Goal: Find specific page/section: Find specific page/section

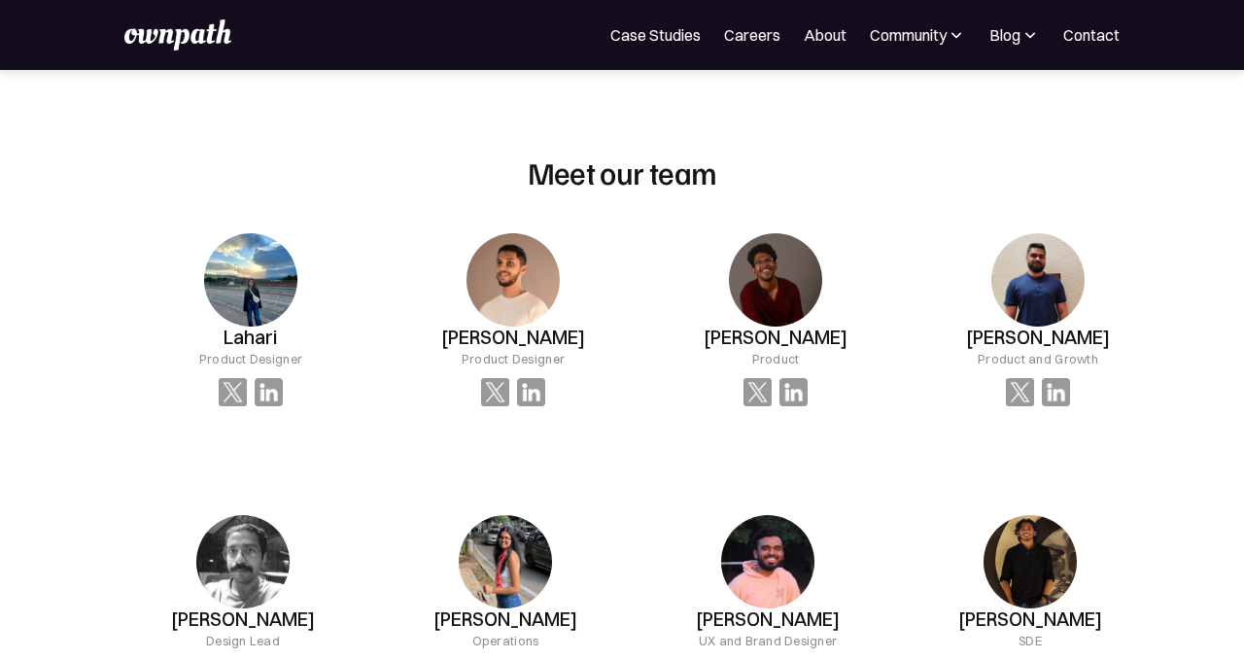
scroll to position [1235, 0]
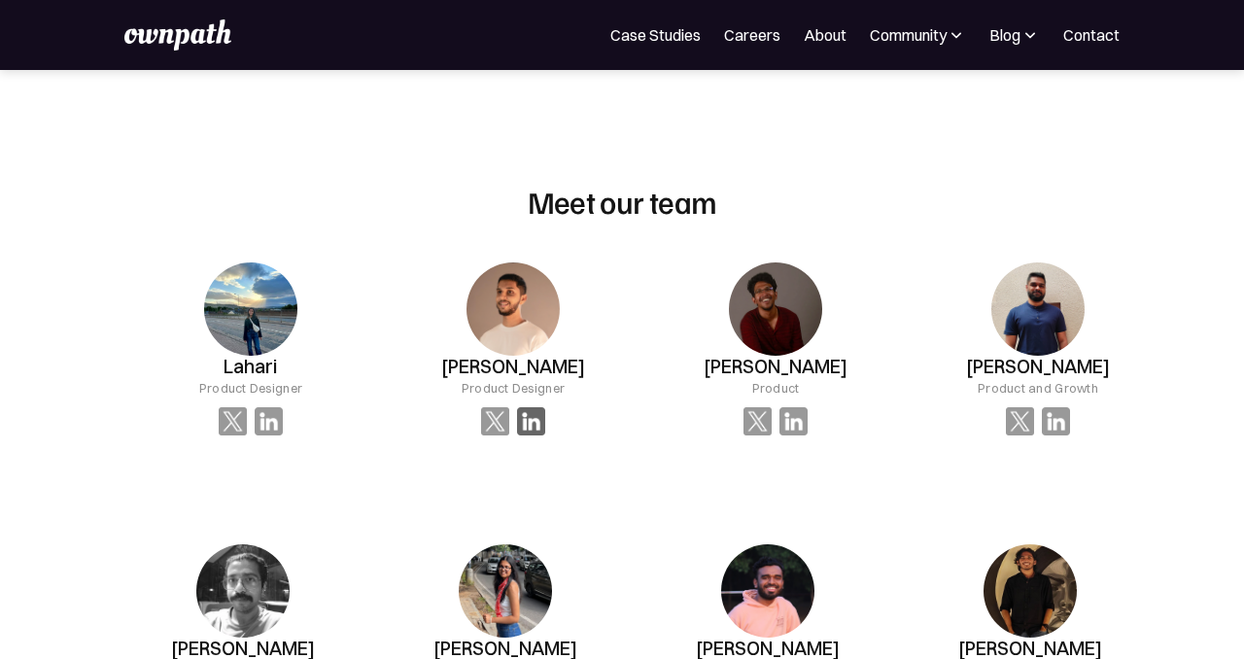
click at [540, 421] on img at bounding box center [531, 421] width 28 height 28
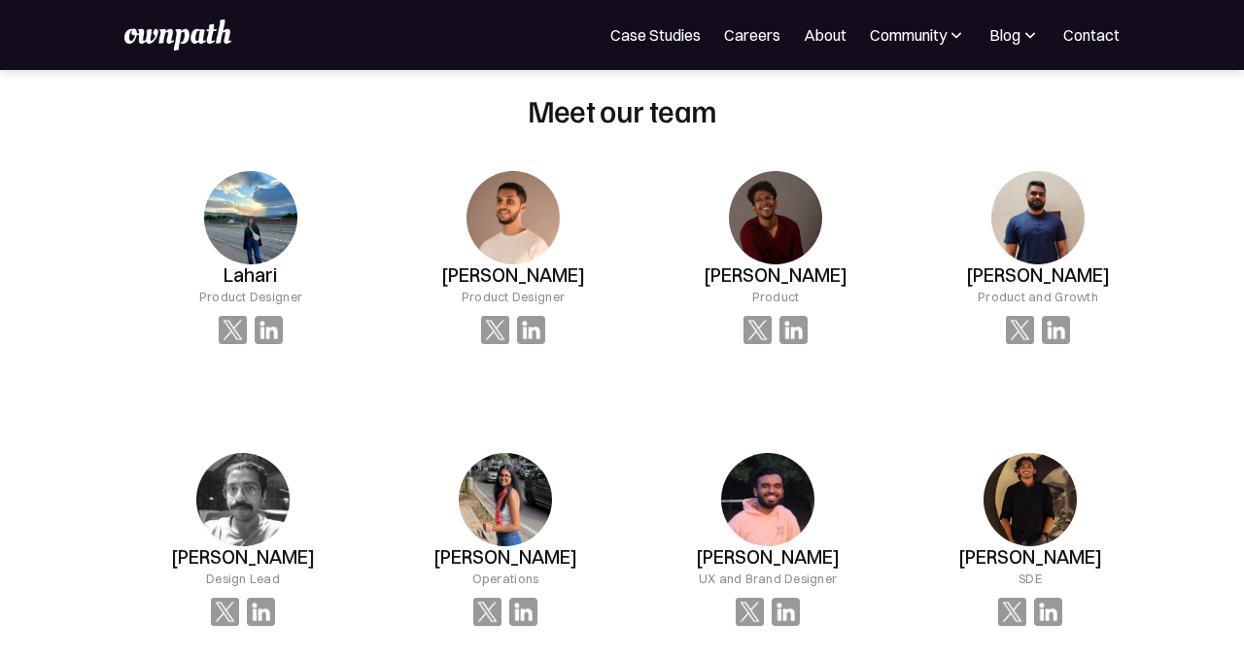
scroll to position [1333, 0]
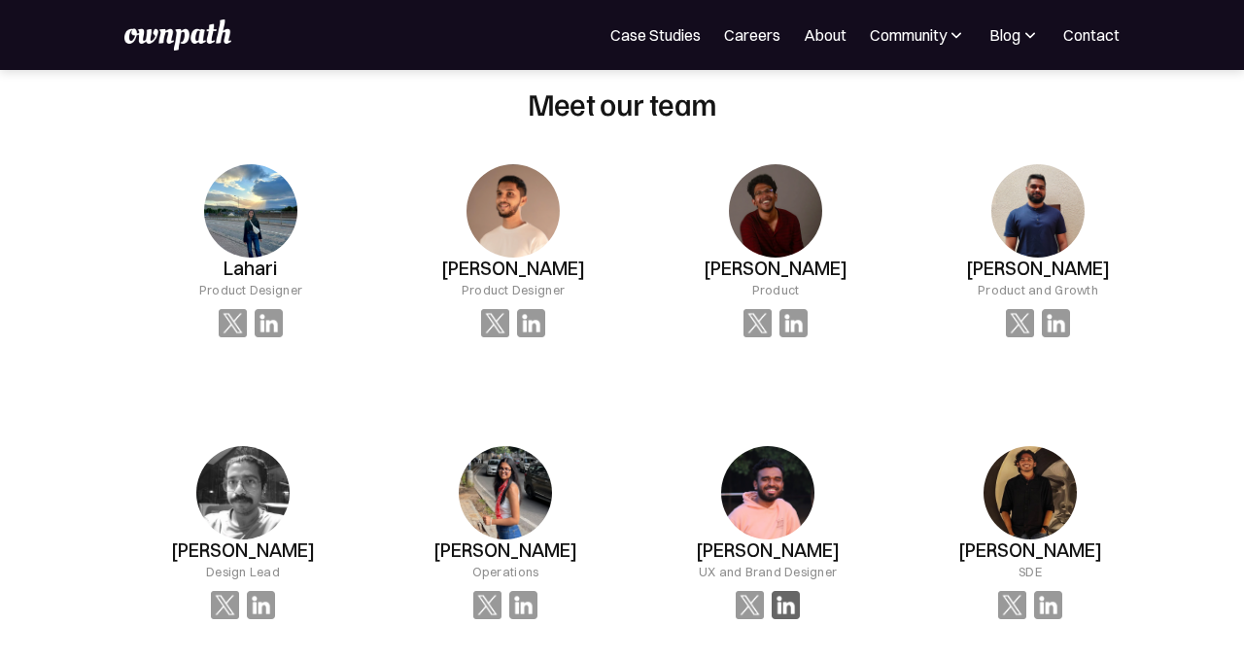
click at [283, 337] on img at bounding box center [269, 323] width 28 height 28
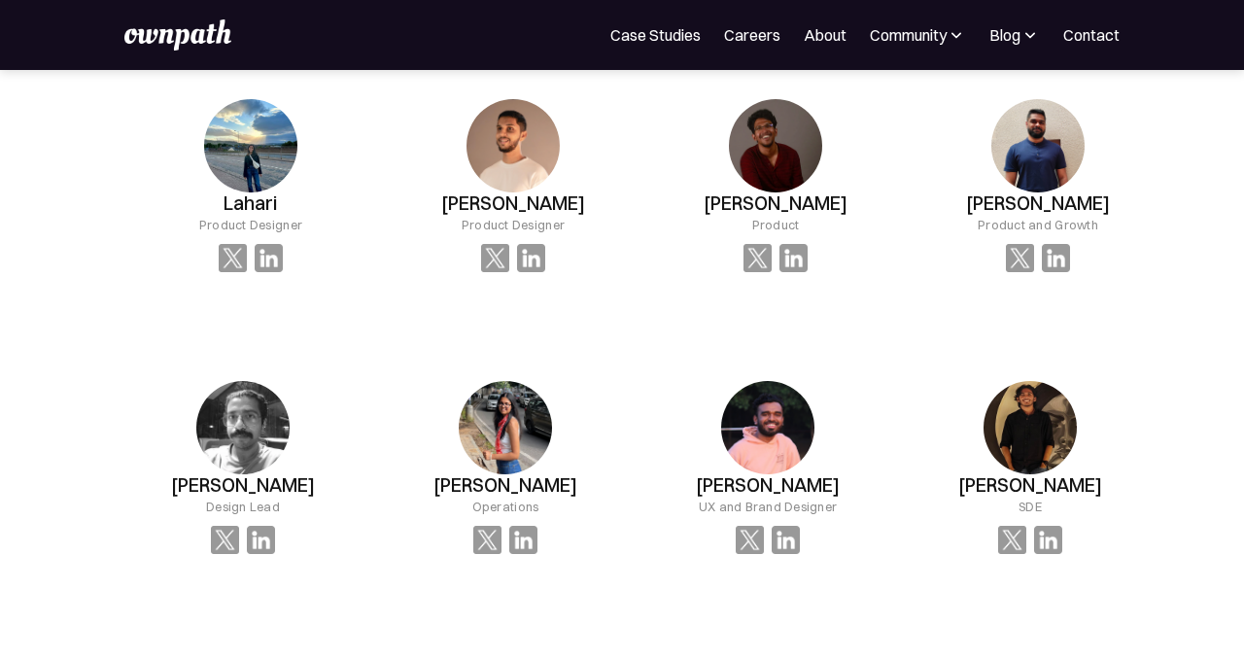
scroll to position [1413, 0]
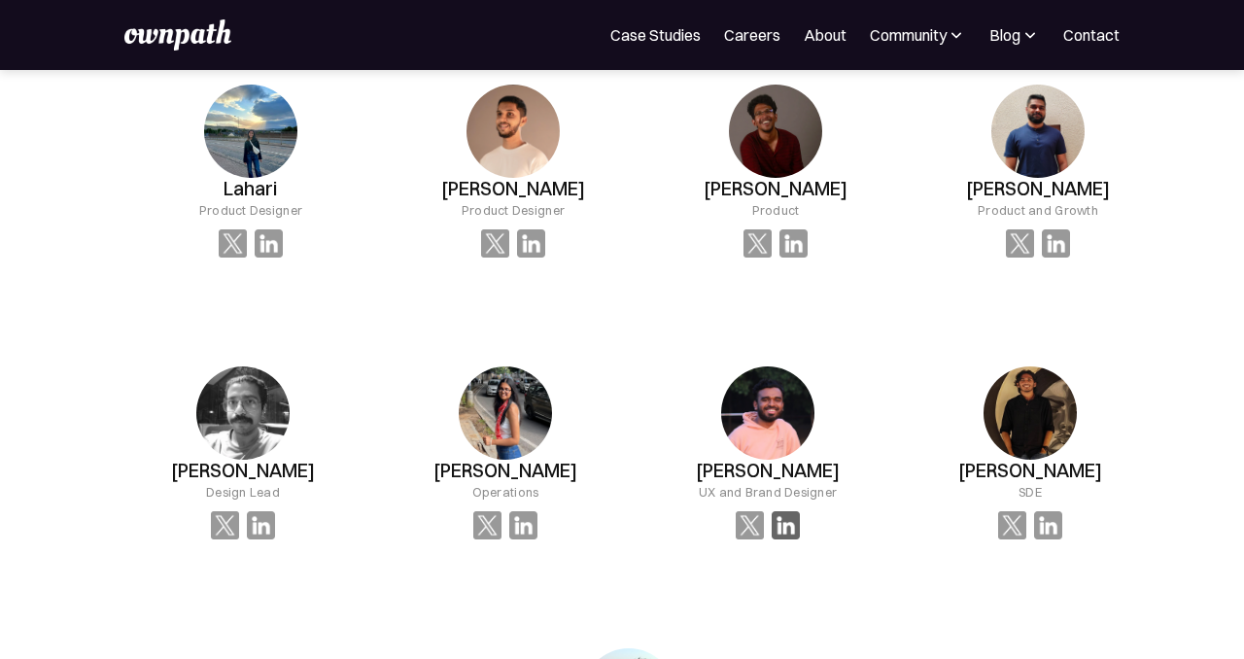
click at [283, 258] on img at bounding box center [269, 243] width 28 height 28
click at [263, 258] on img at bounding box center [269, 243] width 28 height 28
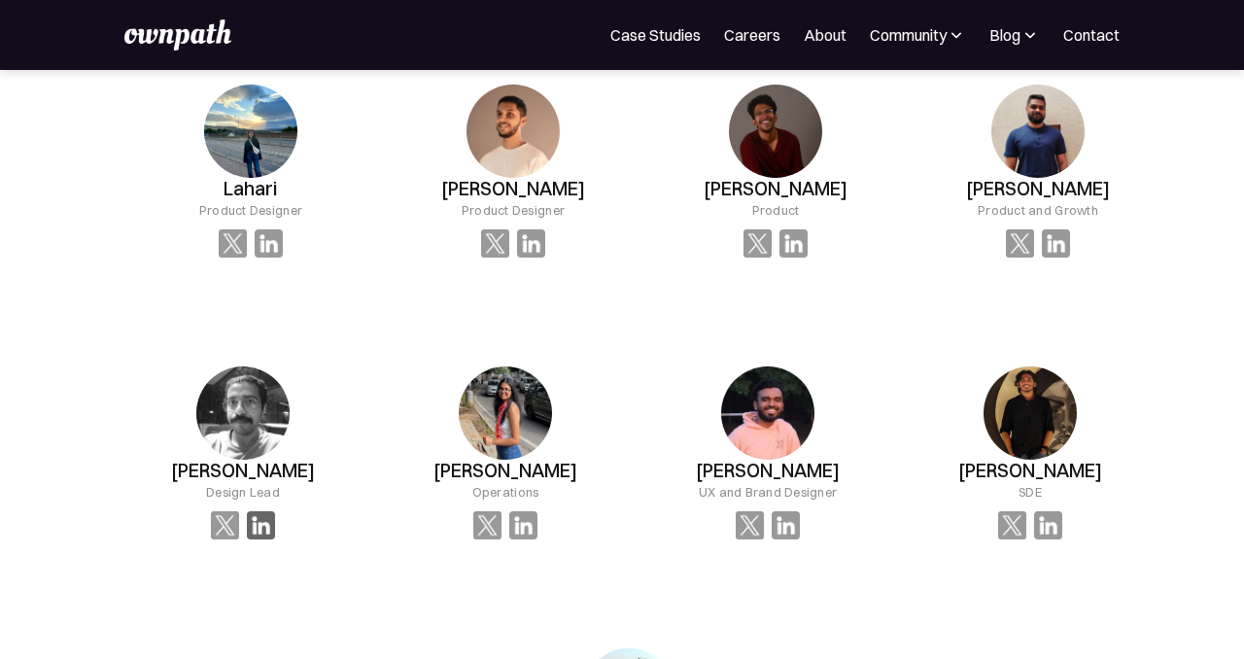
click at [263, 258] on img at bounding box center [269, 243] width 28 height 28
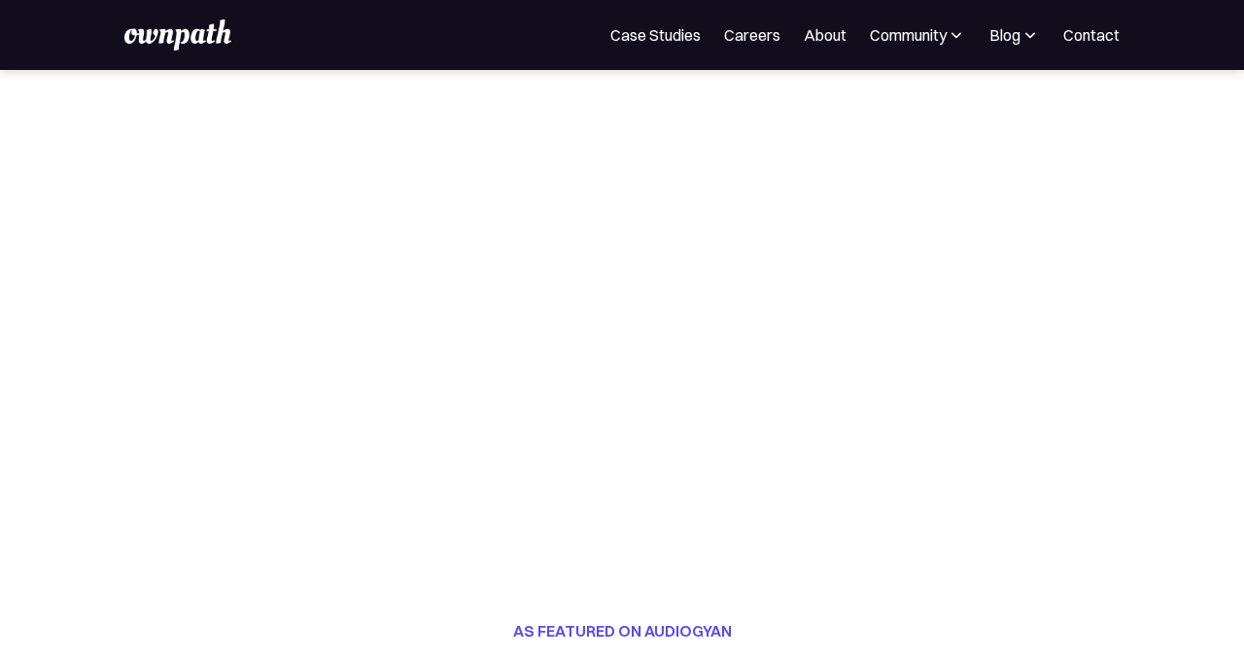
scroll to position [0, 0]
